Goal: Communication & Community: Answer question/provide support

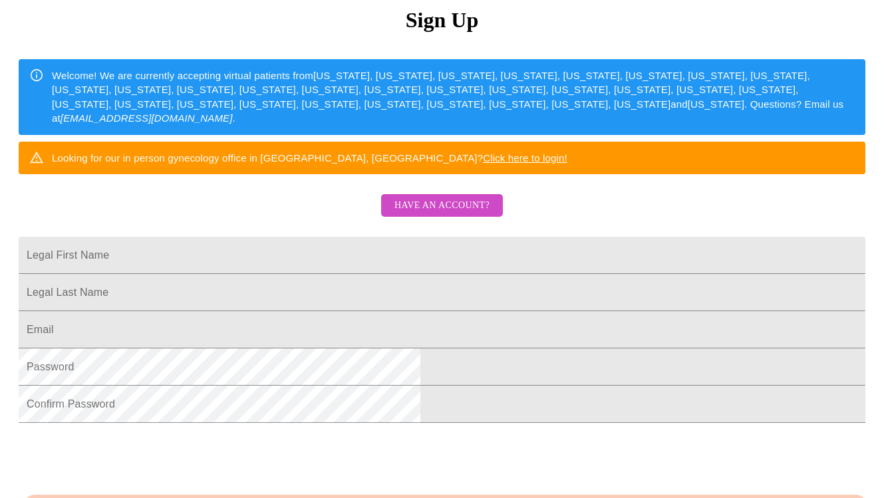
scroll to position [174, 0]
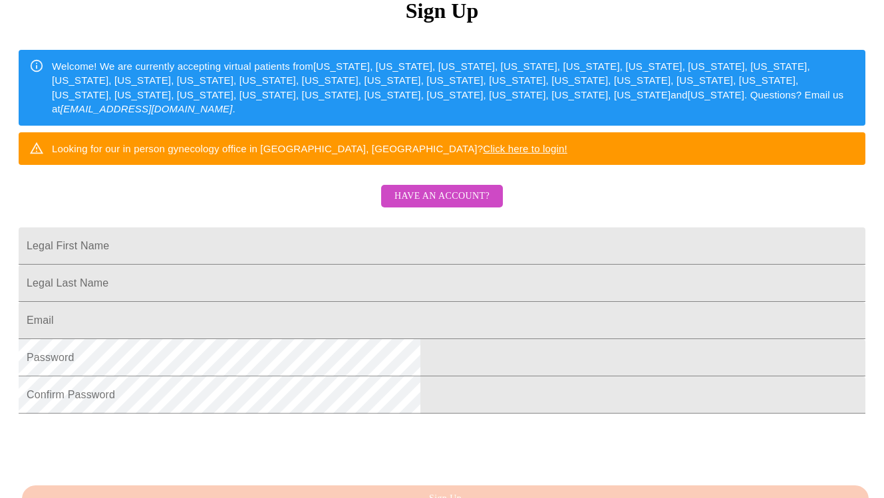
click at [441, 205] on span "Have an account?" at bounding box center [441, 196] width 95 height 17
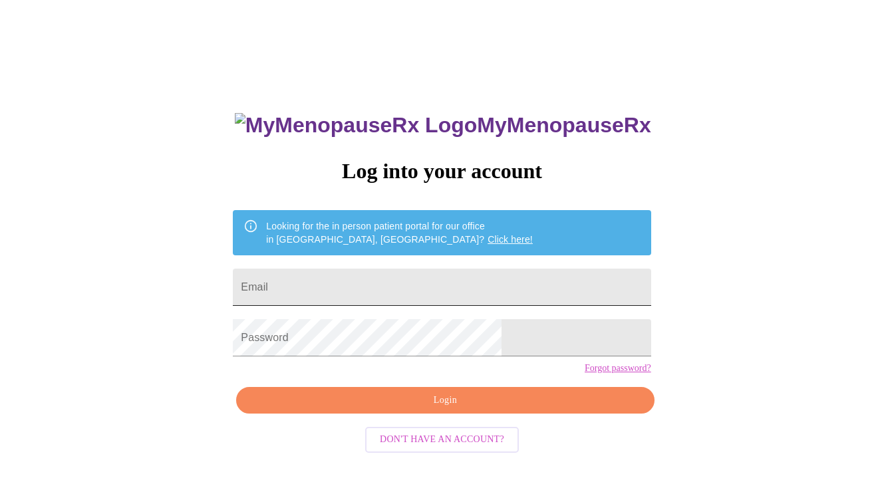
click at [360, 287] on input "Email" at bounding box center [442, 287] width 418 height 37
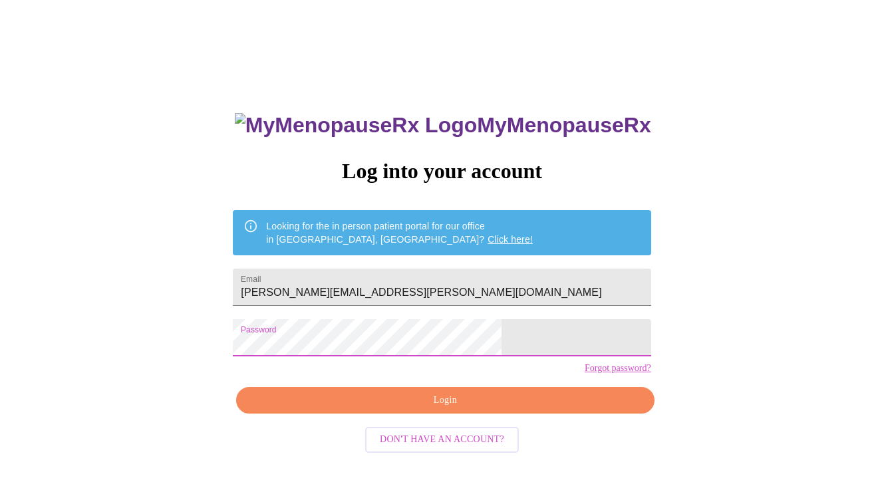
click at [466, 409] on span "Login" at bounding box center [444, 400] width 387 height 17
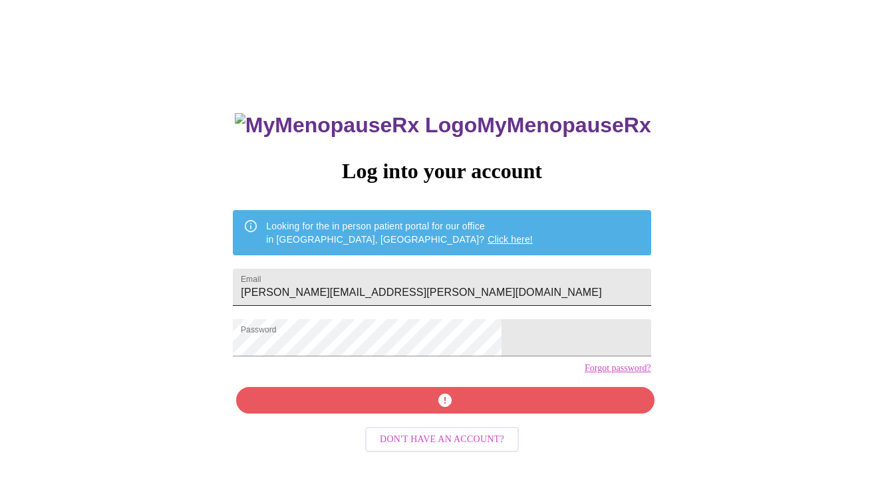
click at [481, 288] on input "[PERSON_NAME][EMAIL_ADDRESS][PERSON_NAME][DOMAIN_NAME]" at bounding box center [442, 287] width 418 height 37
type input "[EMAIL_ADDRESS][DOMAIN_NAME]"
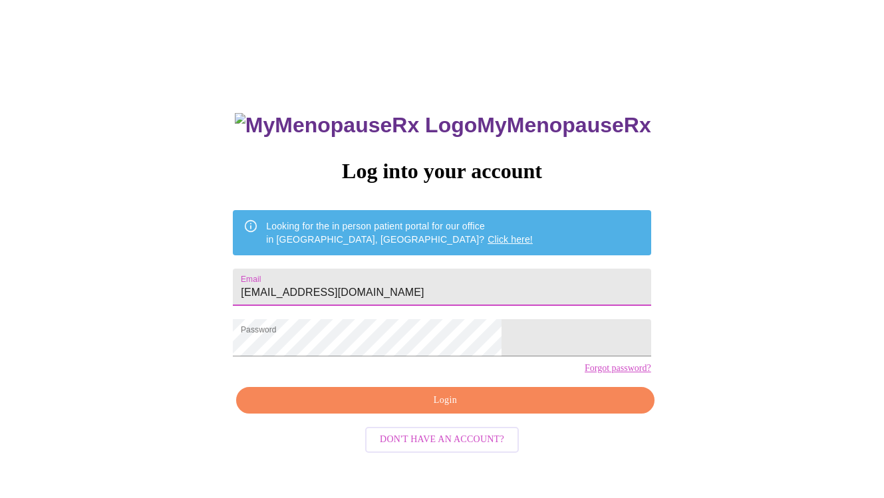
click at [420, 409] on span "Login" at bounding box center [444, 400] width 387 height 17
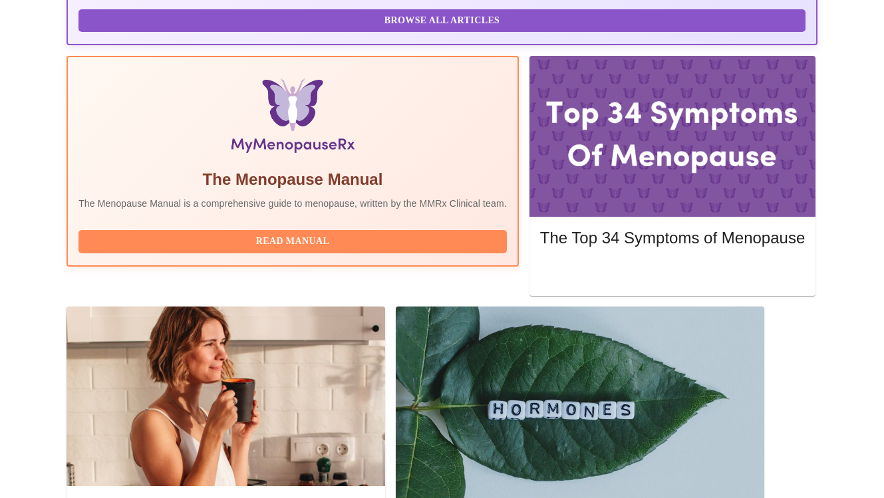
scroll to position [360, 0]
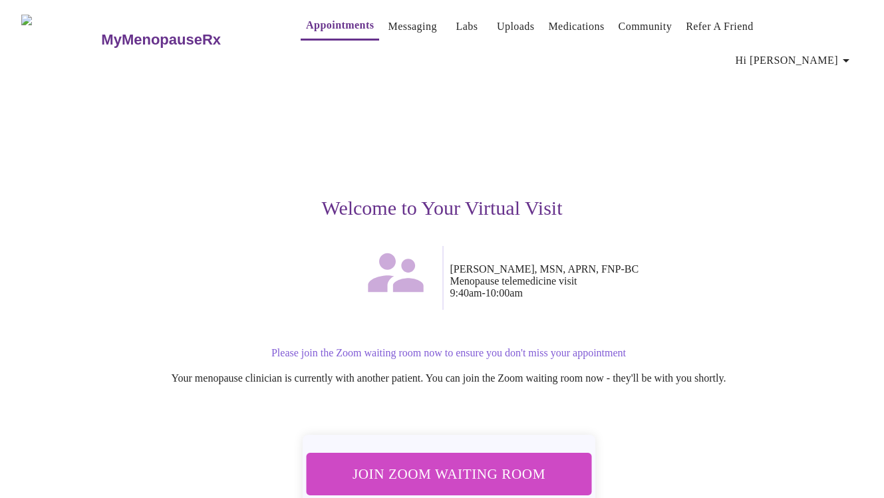
click at [417, 461] on span "Join Zoom Waiting Room" at bounding box center [448, 473] width 251 height 25
